Goal: Obtain resource: Download file/media

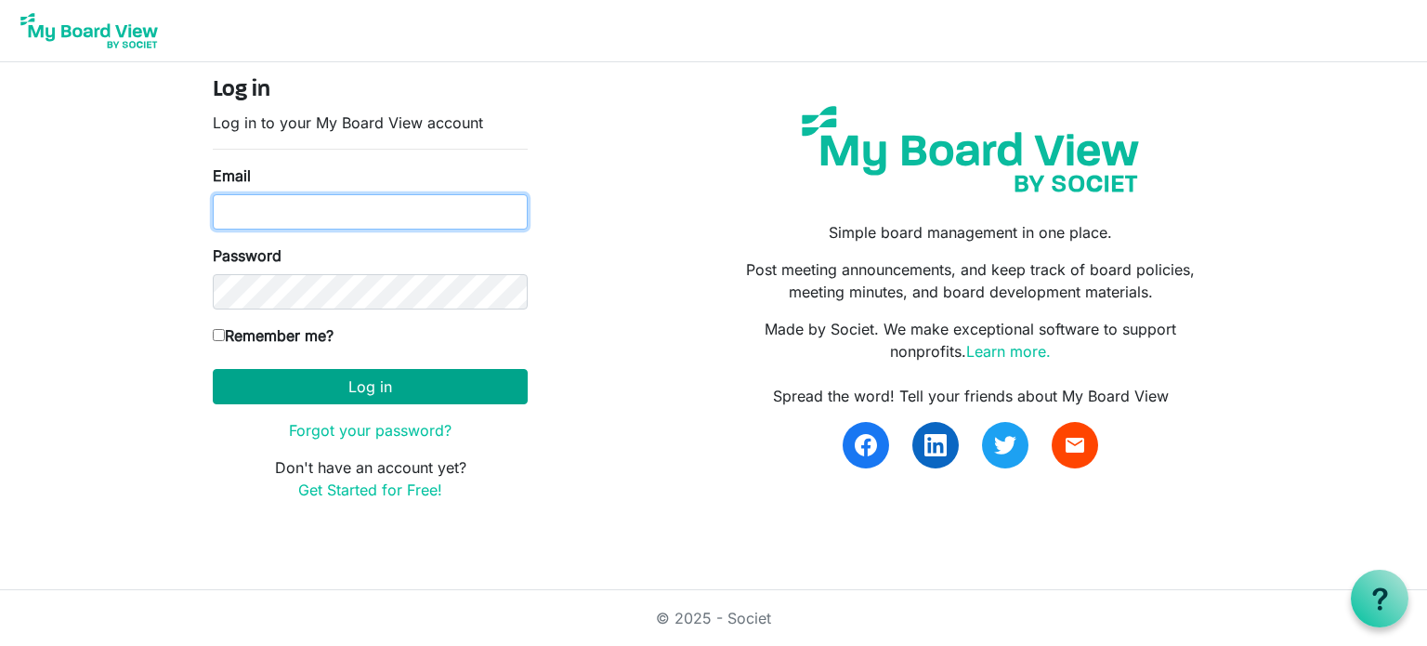
type input "[EMAIL_ADDRESS][DOMAIN_NAME]"
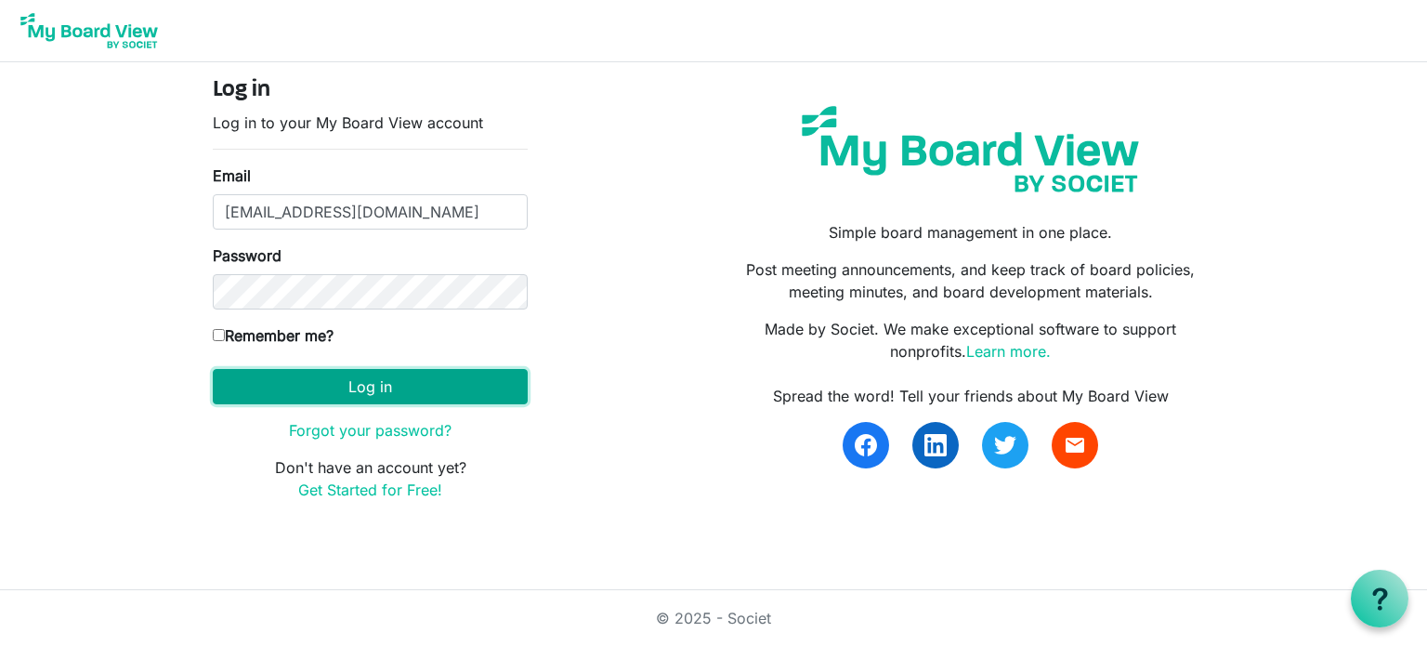
click at [330, 374] on button "Log in" at bounding box center [370, 386] width 315 height 35
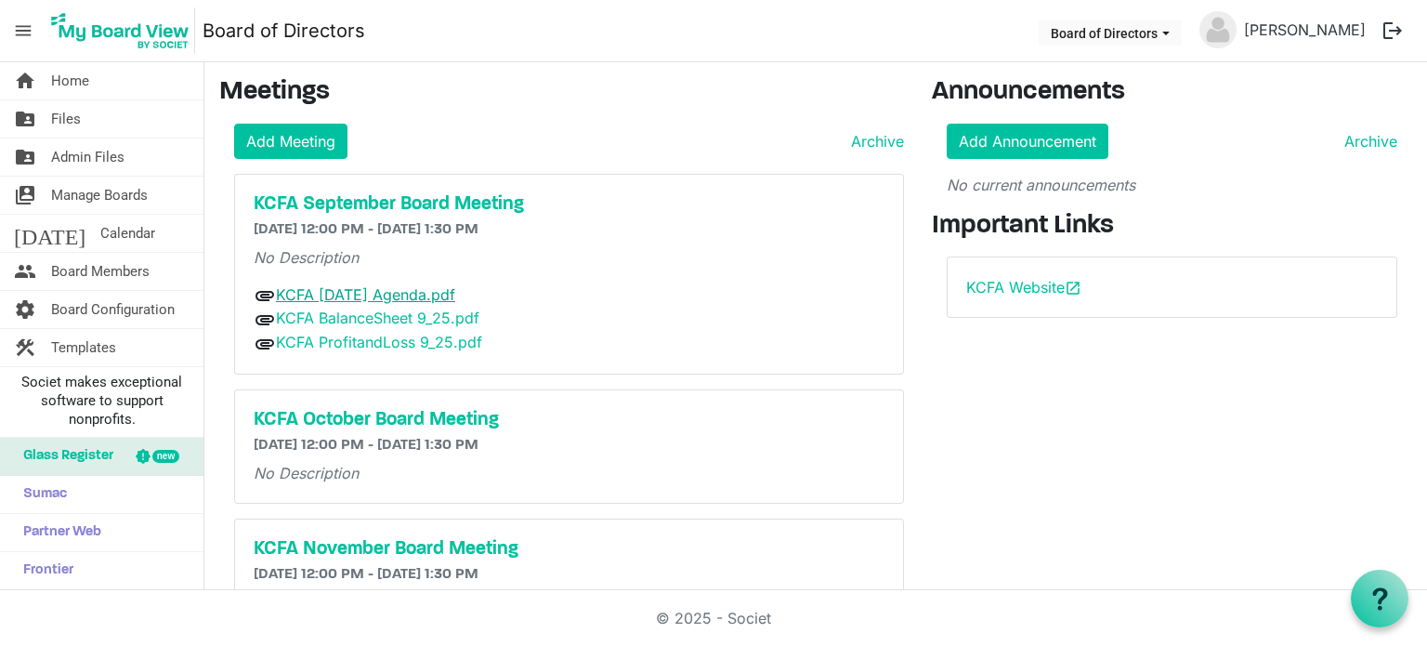
click at [347, 292] on link "KCFA [DATE] Agenda.pdf" at bounding box center [365, 294] width 179 height 19
click at [347, 289] on link "KCFA September 2025 Agenda.pdf" at bounding box center [365, 294] width 179 height 19
click at [234, 542] on div "KCFA November Board Meeting 11/19/2025 12:00 PM - 11/19/2025 1:30 PM No Descrip…" at bounding box center [569, 575] width 670 height 114
click at [372, 285] on link "KCFA September 2025 Agenda.pdf" at bounding box center [365, 294] width 179 height 19
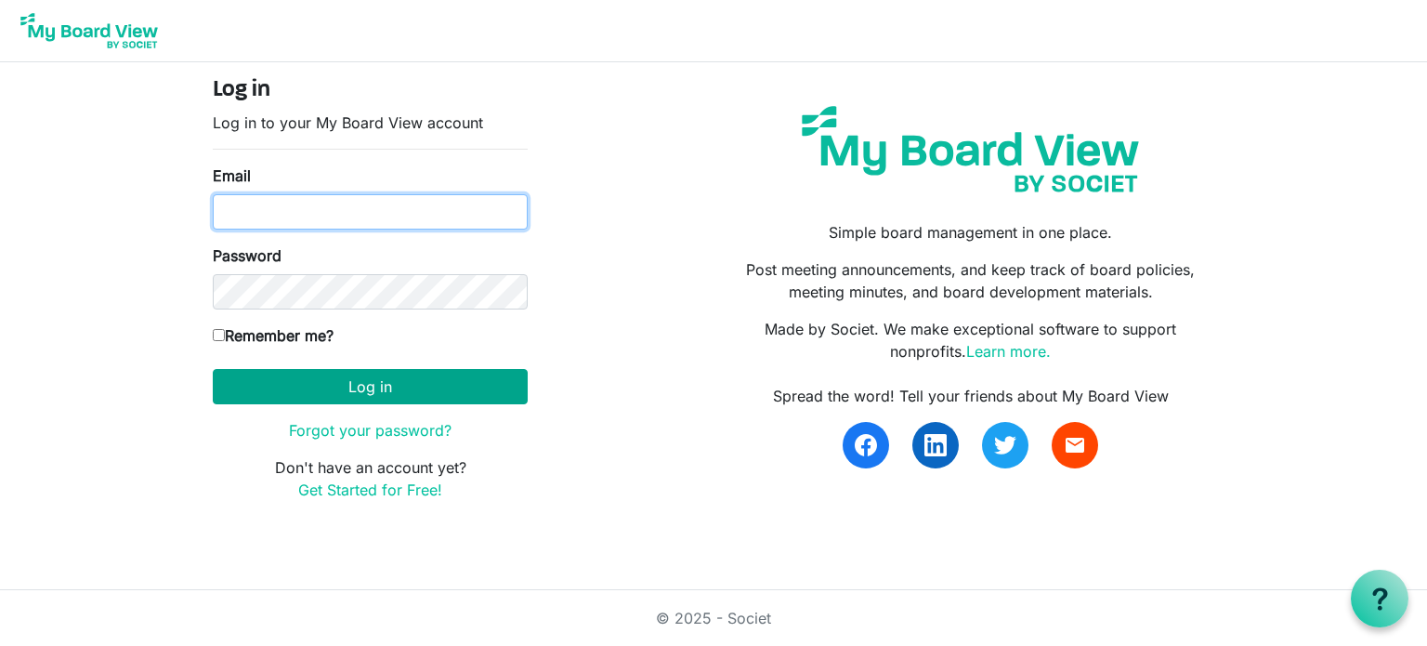
type input "[EMAIL_ADDRESS][DOMAIN_NAME]"
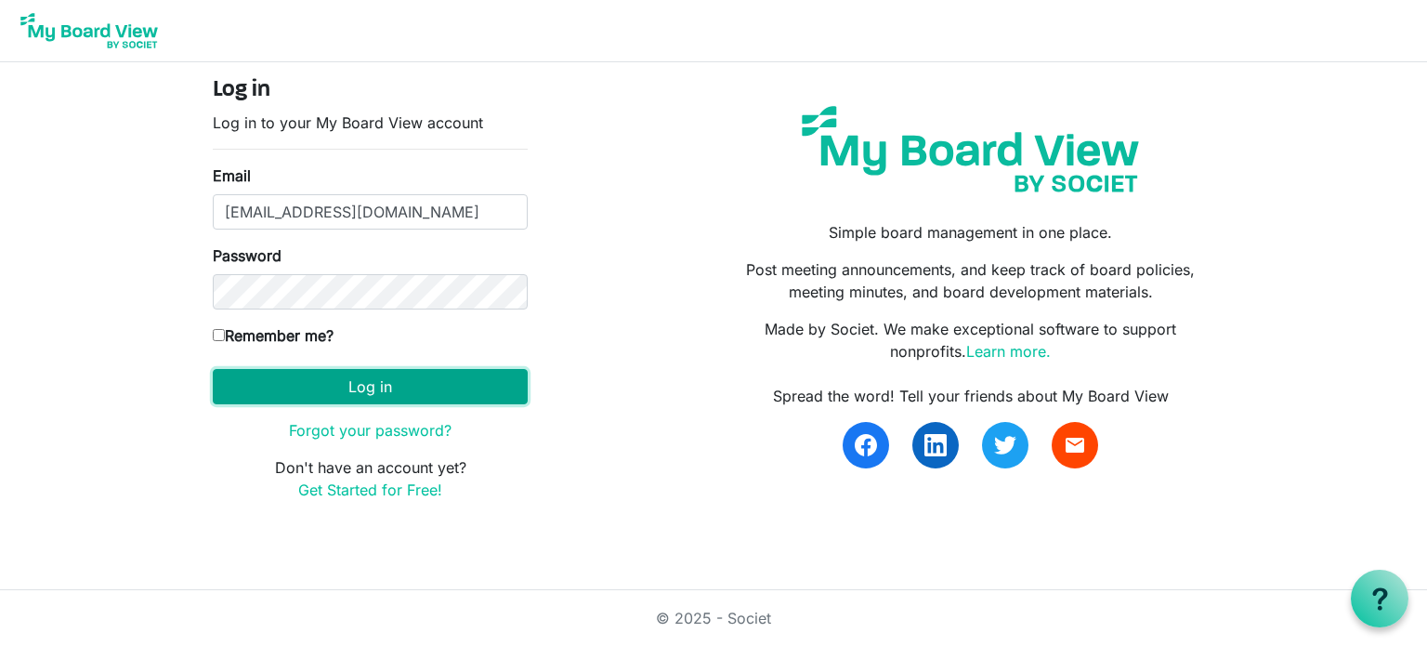
click at [339, 383] on button "Log in" at bounding box center [370, 386] width 315 height 35
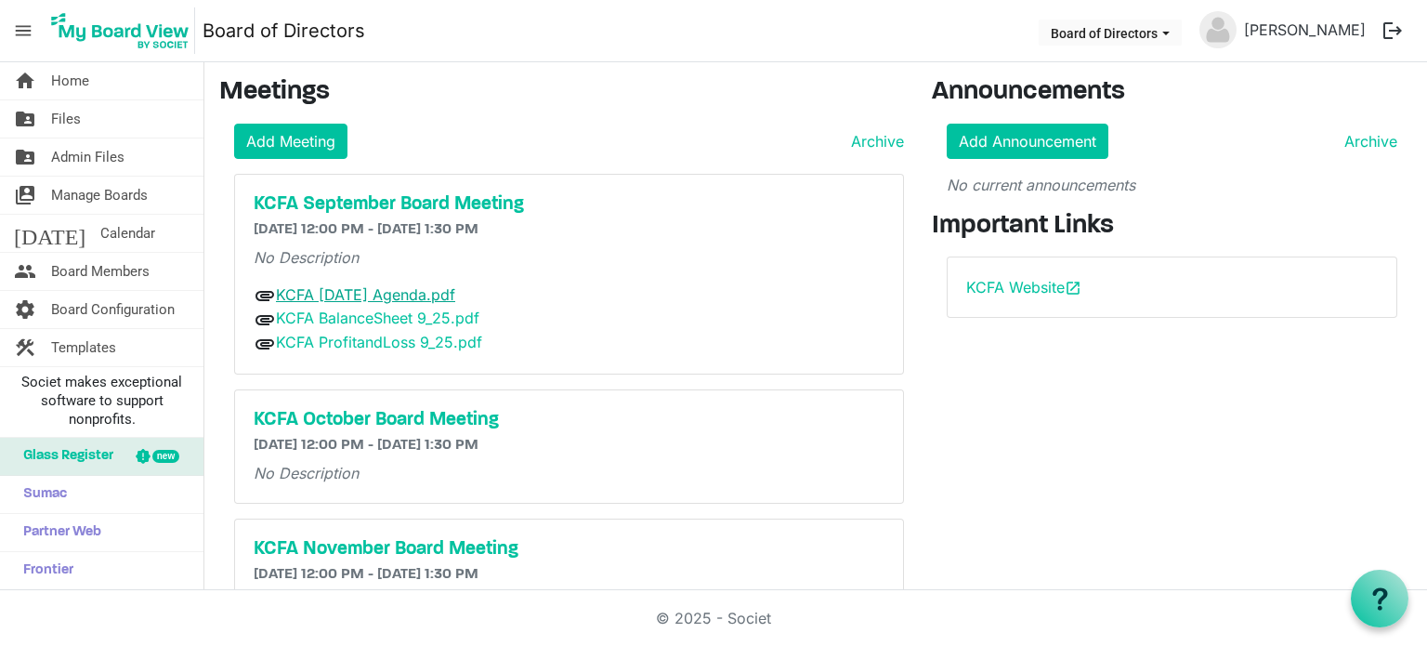
click at [353, 289] on link "KCFA September 2025 Agenda.pdf" at bounding box center [365, 294] width 179 height 19
click at [410, 319] on link "KCFA BalanceSheet 9_25.pdf" at bounding box center [377, 317] width 203 height 19
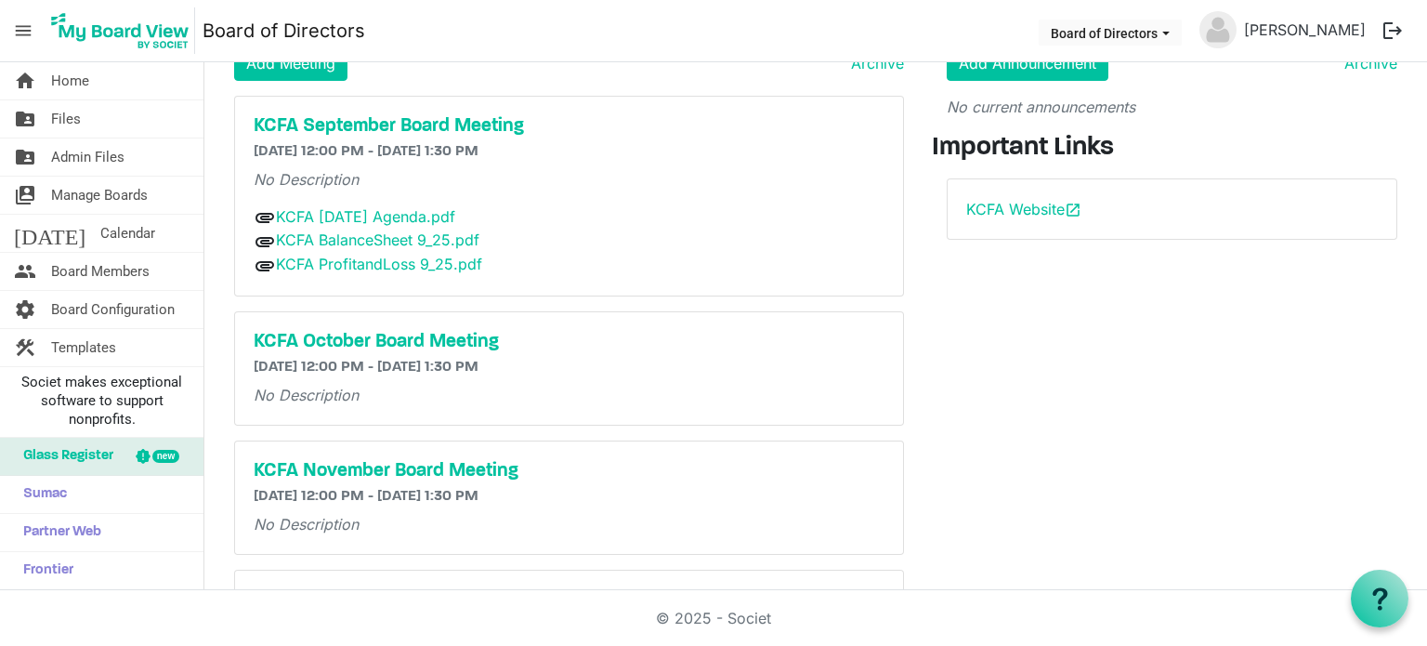
scroll to position [111, 0]
